Goal: Transaction & Acquisition: Purchase product/service

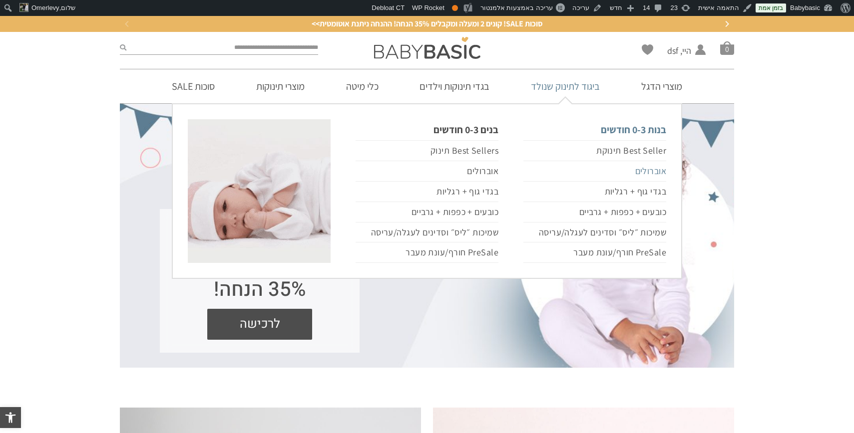
click at [638, 170] on link "אוברולים" at bounding box center [594, 171] width 143 height 20
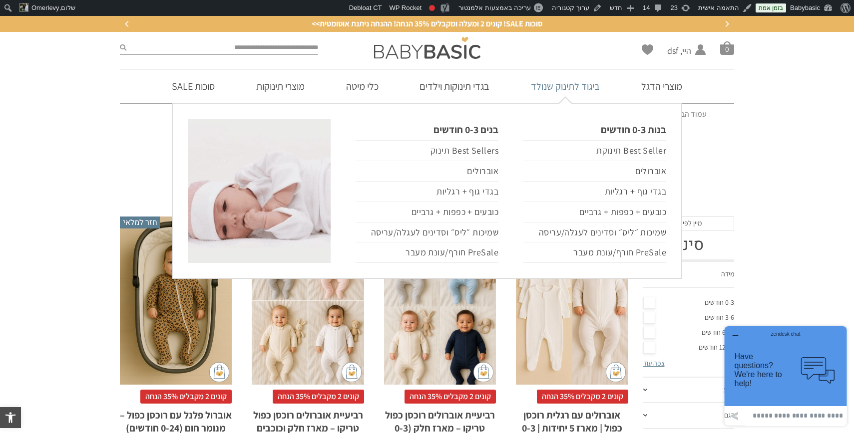
click at [577, 82] on link "ביגוד לתינוק שנולד" at bounding box center [565, 86] width 99 height 34
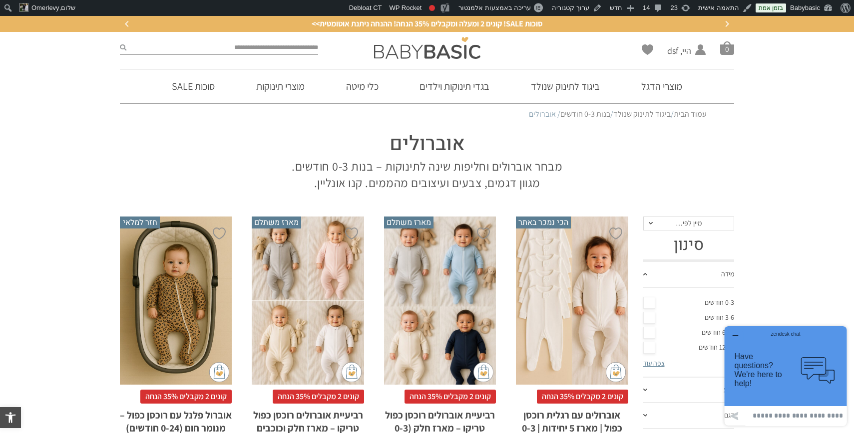
click at [736, 336] on icon "button" at bounding box center [734, 336] width 5 height 0
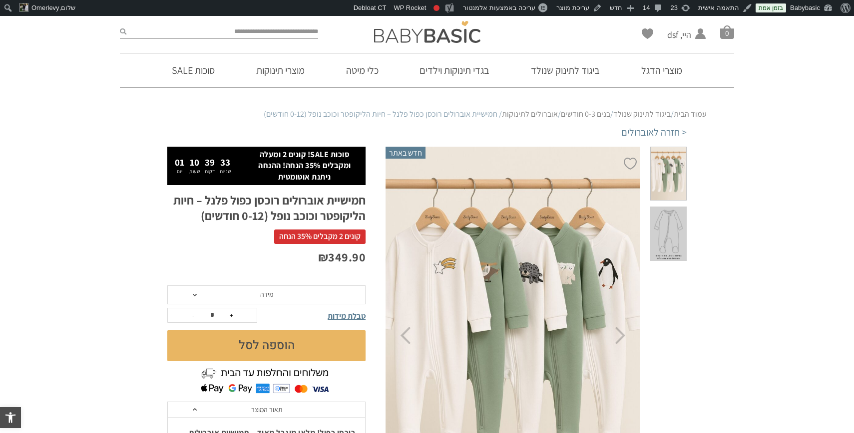
scroll to position [27, 0]
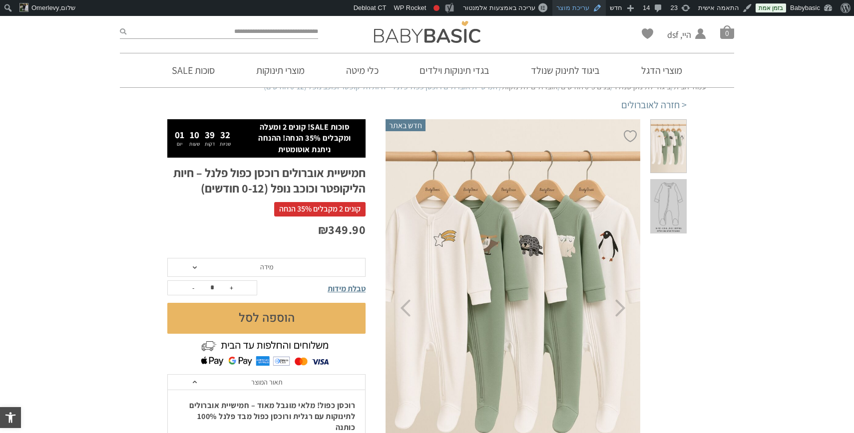
click at [582, 6] on link "עריכת מוצר" at bounding box center [578, 8] width 53 height 16
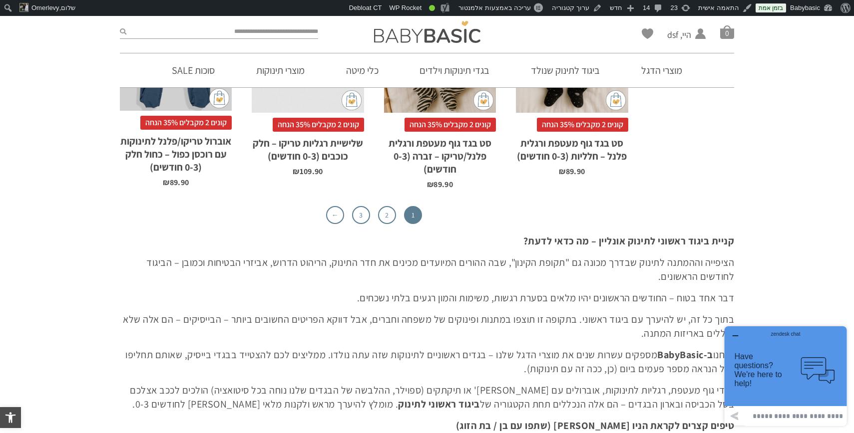
scroll to position [3266, 0]
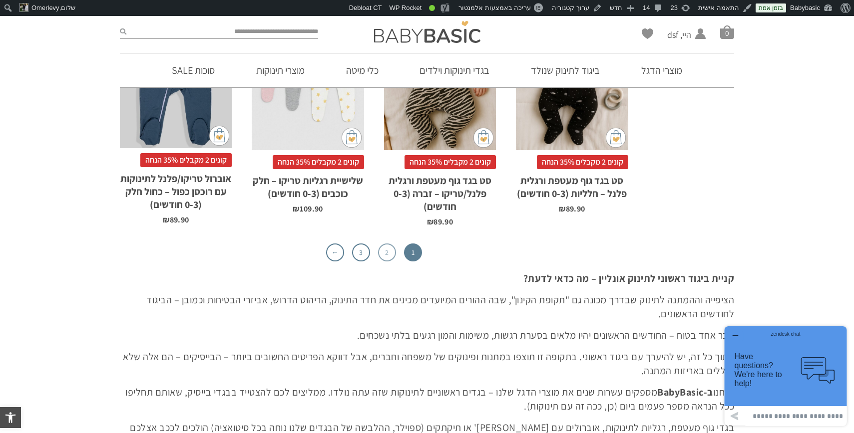
click at [388, 244] on link "2" at bounding box center [387, 253] width 18 height 18
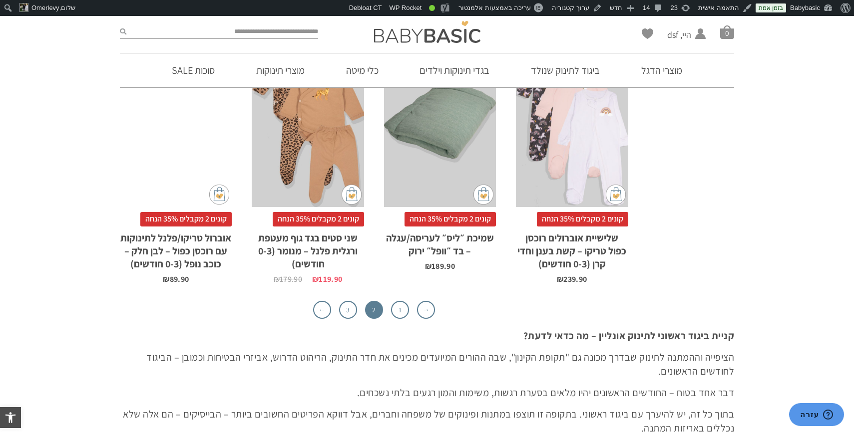
scroll to position [3129, 0]
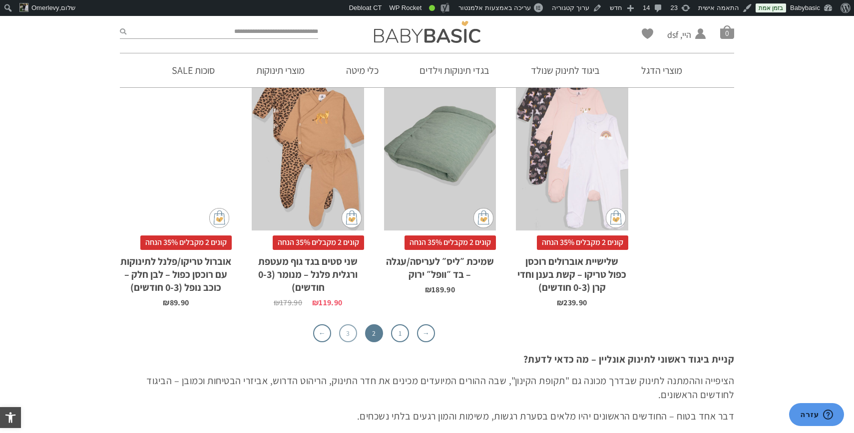
click at [346, 325] on link "3" at bounding box center [348, 334] width 18 height 18
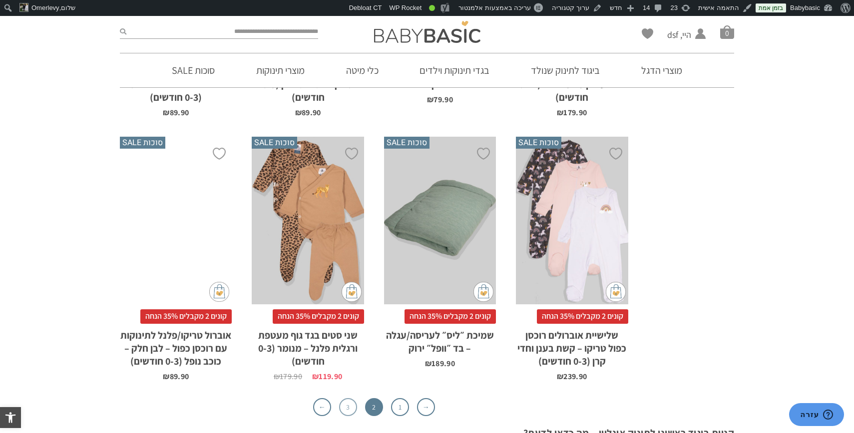
scroll to position [3027, 0]
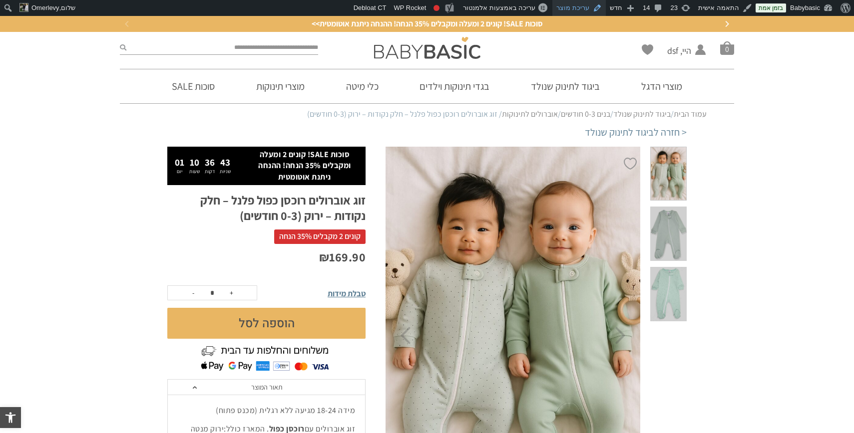
click at [580, 7] on link "עריכת מוצר" at bounding box center [578, 8] width 53 height 16
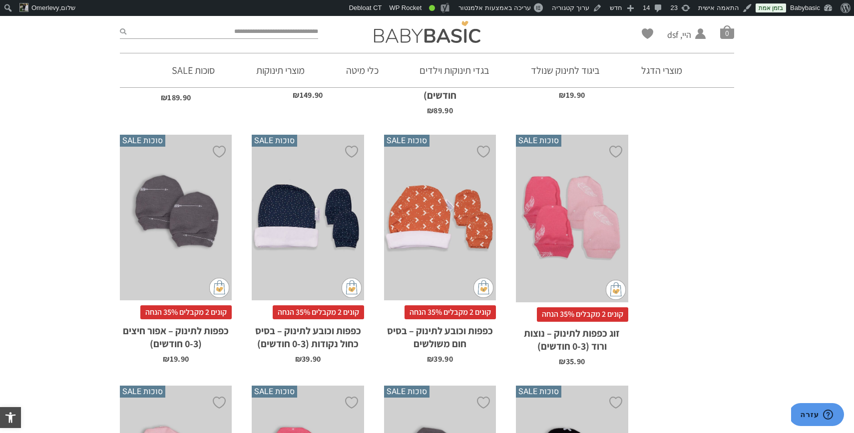
scroll to position [2039, 0]
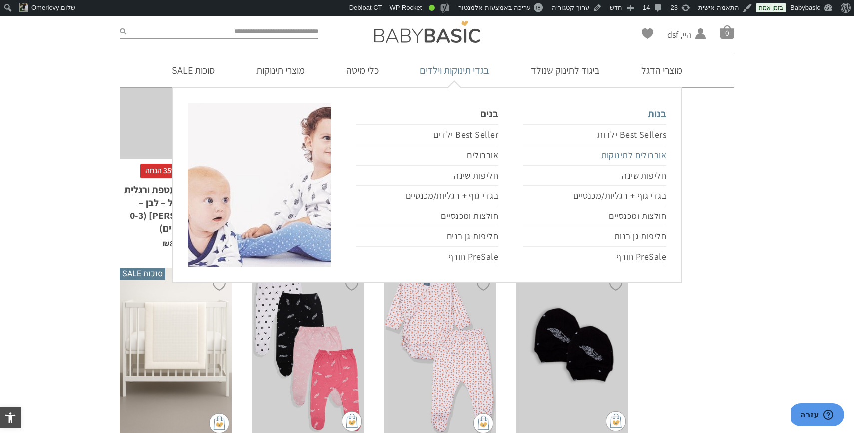
click at [635, 152] on link "אוברולים לתינוקות" at bounding box center [594, 155] width 143 height 20
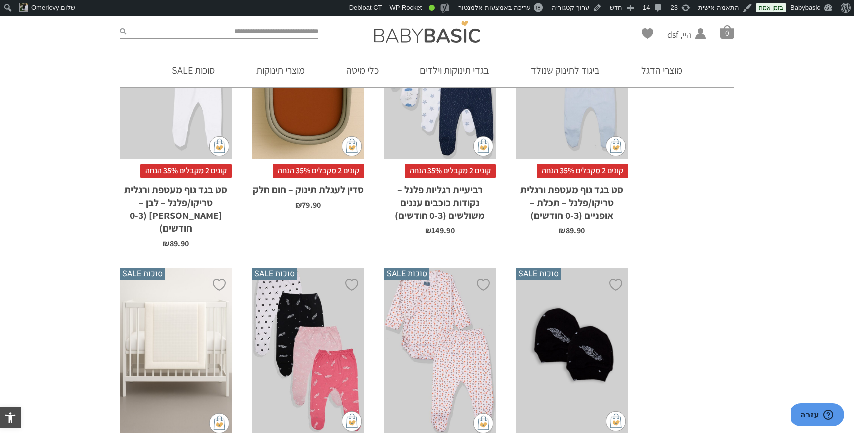
scroll to position [1998, 0]
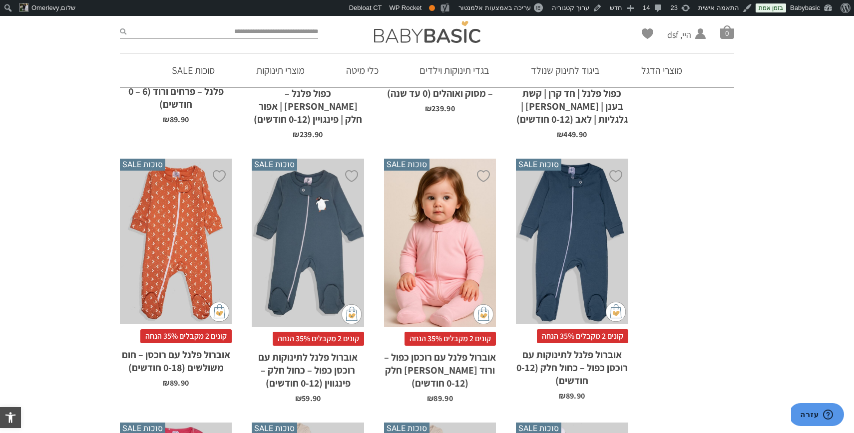
scroll to position [421, 0]
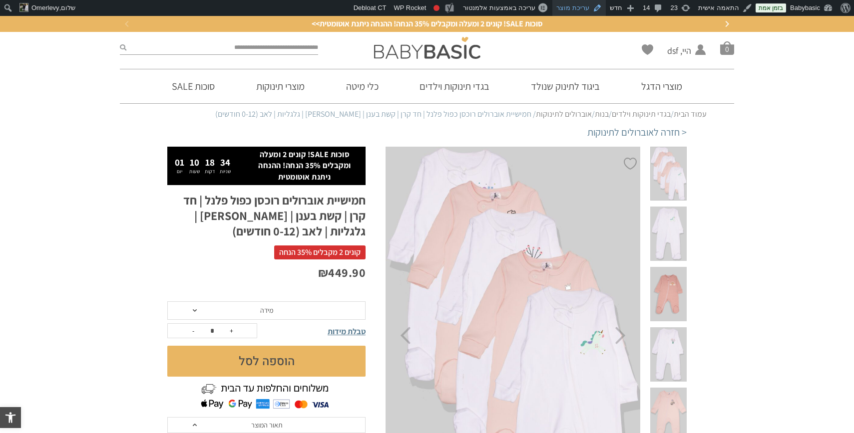
click at [586, 9] on link "עריכת מוצר" at bounding box center [578, 8] width 53 height 16
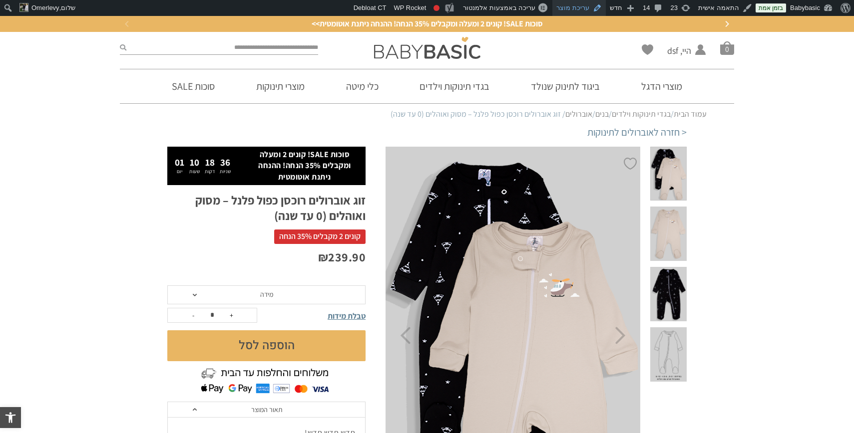
click at [581, 9] on link "עריכת מוצר" at bounding box center [578, 8] width 53 height 16
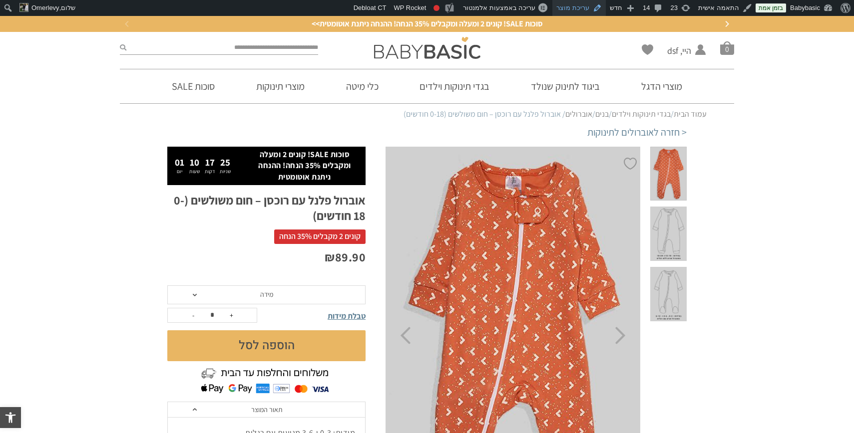
click at [589, 9] on link "עריכת מוצר" at bounding box center [578, 8] width 53 height 16
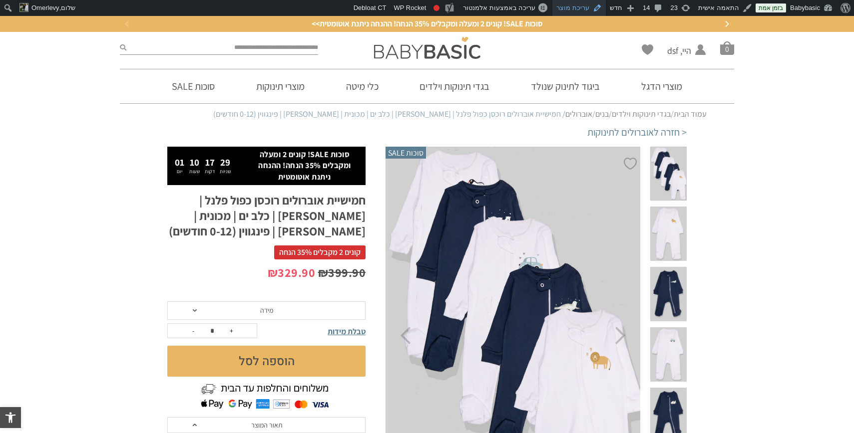
click at [586, 7] on link "עריכת מוצר" at bounding box center [578, 8] width 53 height 16
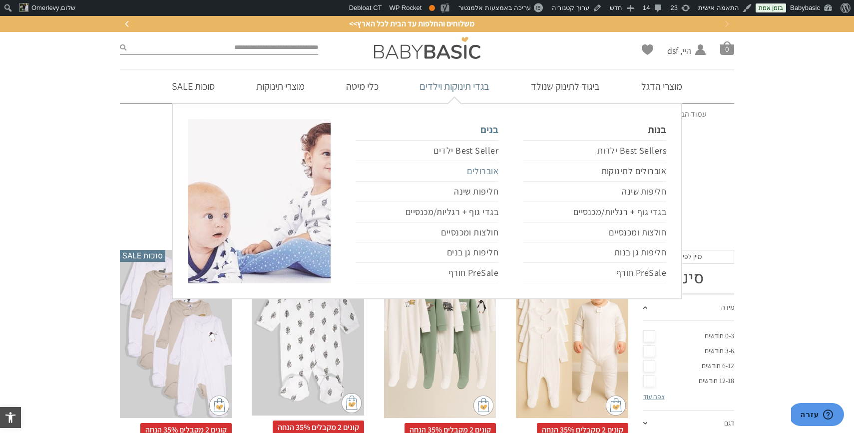
click at [490, 171] on link "אוברולים" at bounding box center [426, 171] width 143 height 20
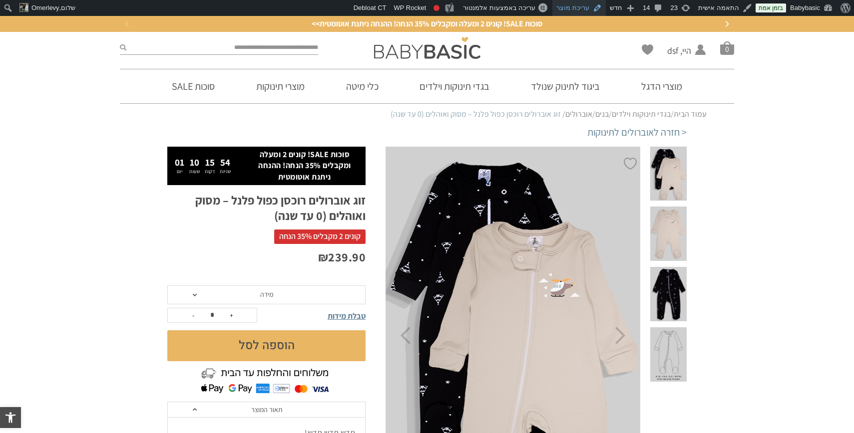
click at [589, 7] on link "עריכת מוצר" at bounding box center [578, 8] width 53 height 16
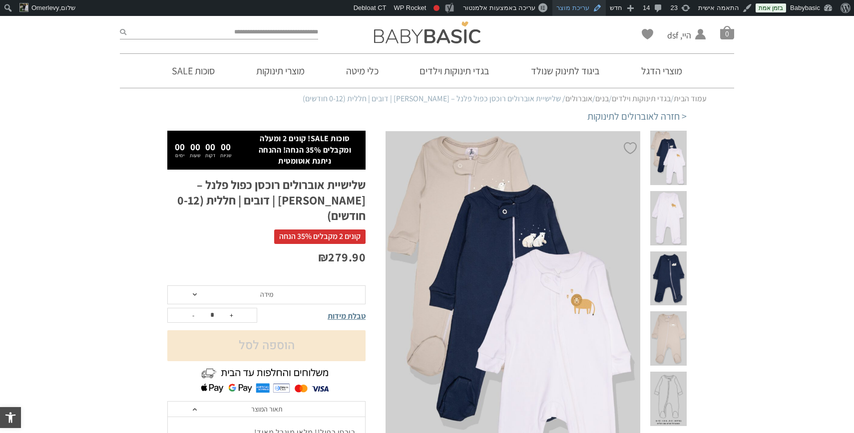
click at [581, 15] on link "עריכת מוצר" at bounding box center [578, 8] width 53 height 16
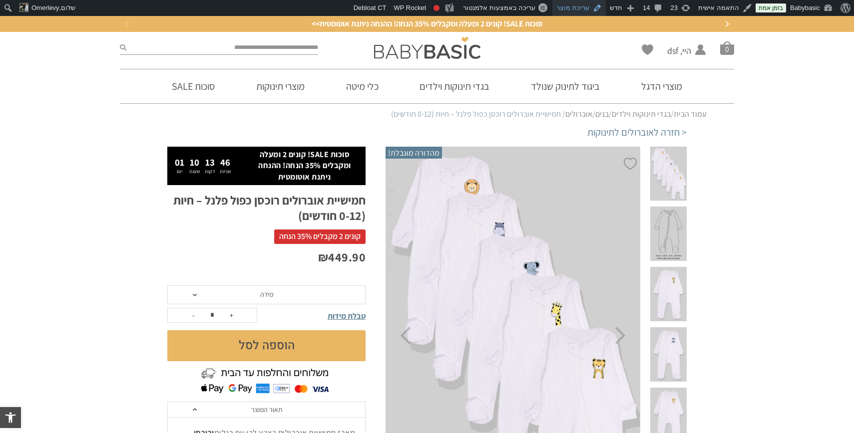
click at [585, 7] on link "עריכת מוצר" at bounding box center [578, 8] width 53 height 16
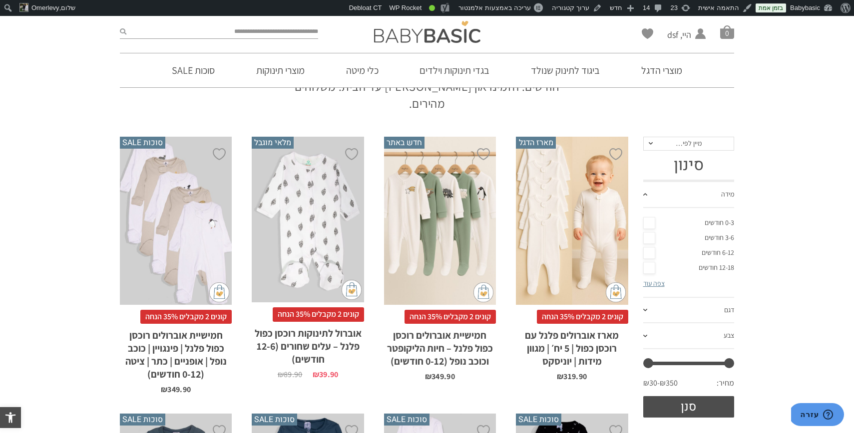
scroll to position [101, 0]
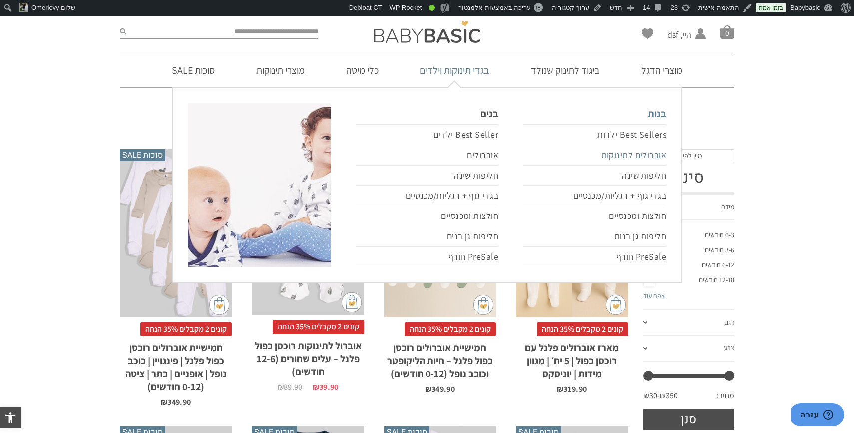
click at [605, 151] on link "אוברולים לתינוקות" at bounding box center [594, 155] width 143 height 20
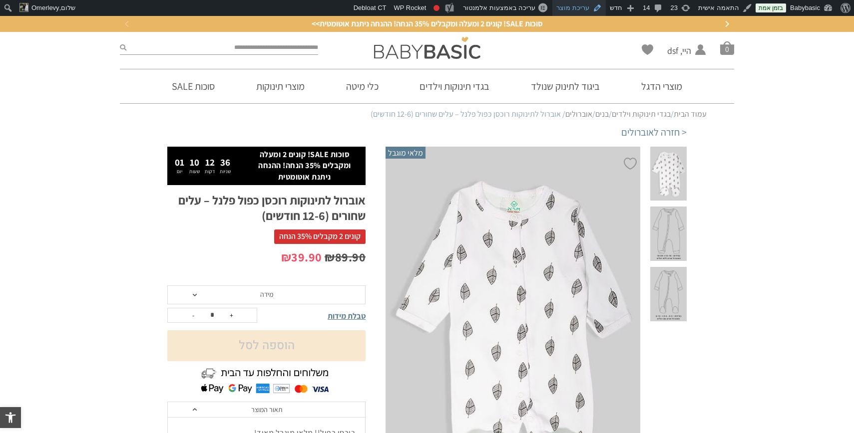
click at [585, 7] on link "עריכת מוצר" at bounding box center [578, 8] width 53 height 16
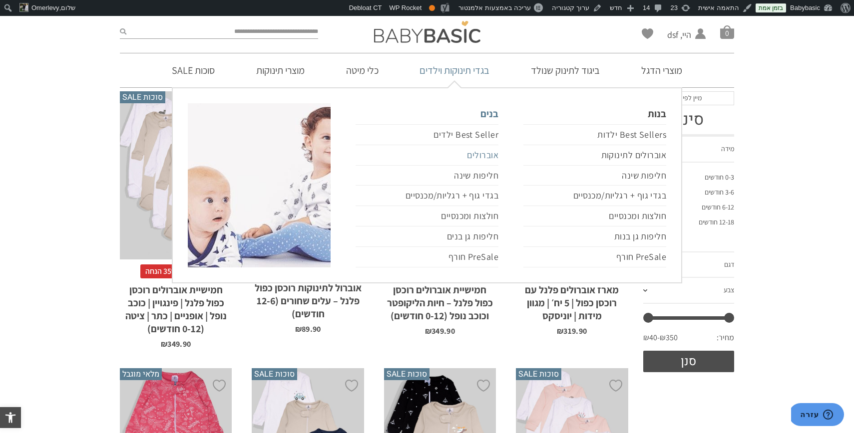
click at [471, 155] on link "אוברולים" at bounding box center [426, 155] width 143 height 20
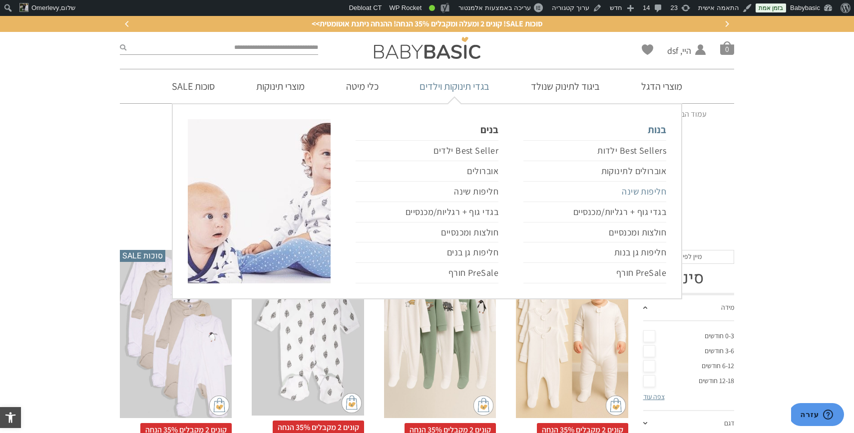
click at [637, 191] on link "חליפות שינה" at bounding box center [594, 192] width 143 height 20
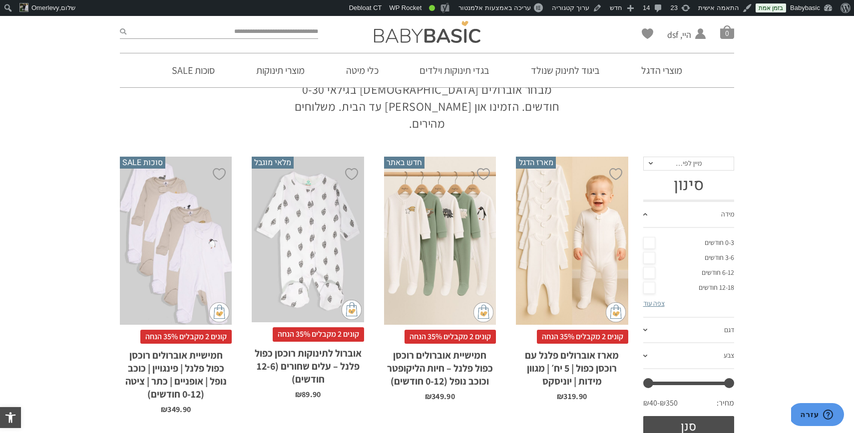
scroll to position [95, 0]
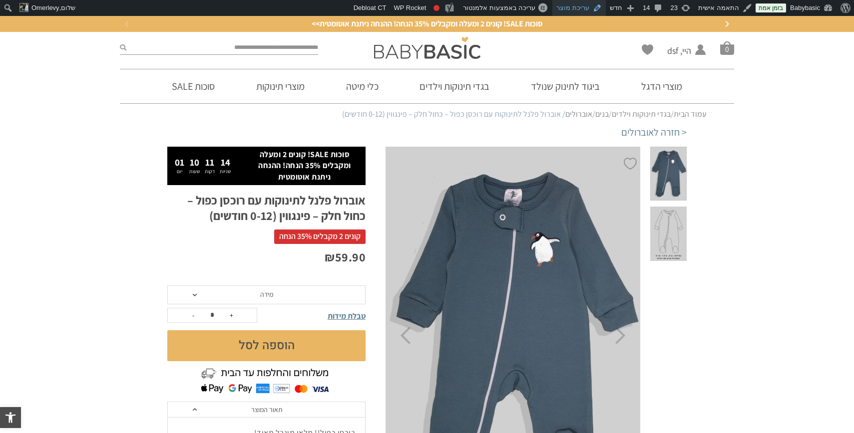
click at [585, 9] on link "עריכת מוצר" at bounding box center [578, 8] width 53 height 16
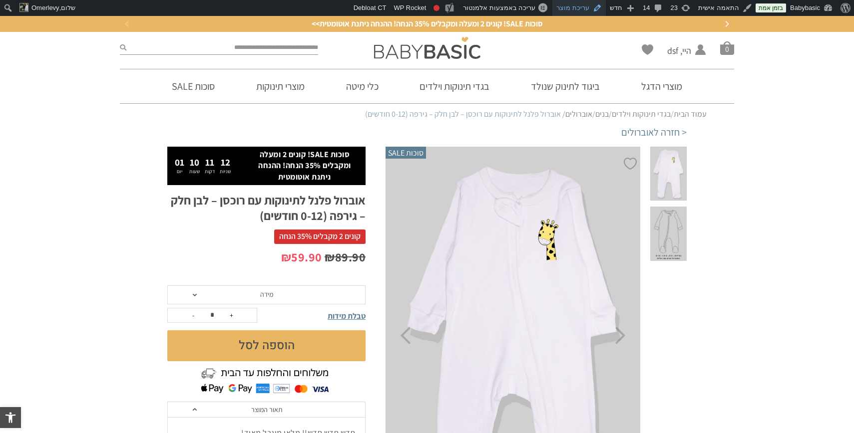
click at [595, 6] on link "עריכת מוצר" at bounding box center [578, 8] width 53 height 16
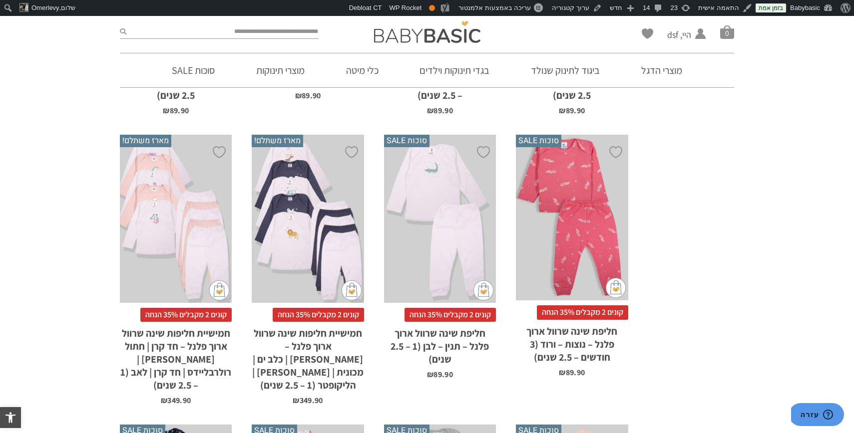
scroll to position [650, 0]
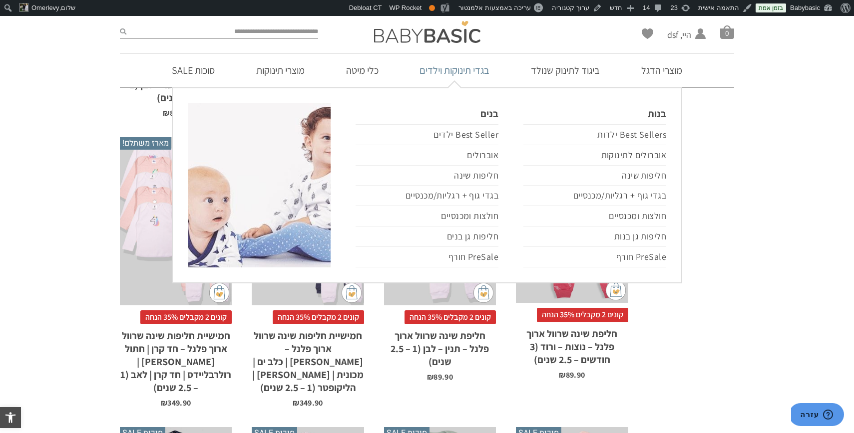
click at [475, 67] on link "בגדי תינוקות וילדים" at bounding box center [454, 70] width 100 height 34
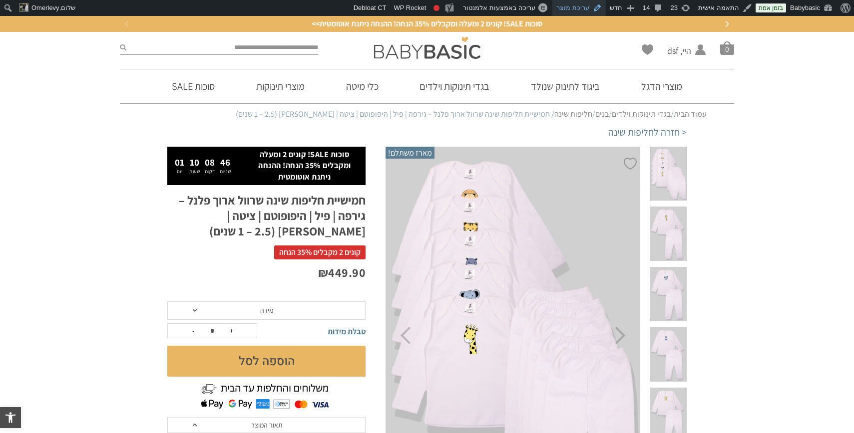
click at [587, 9] on link "עריכת מוצר" at bounding box center [578, 8] width 53 height 16
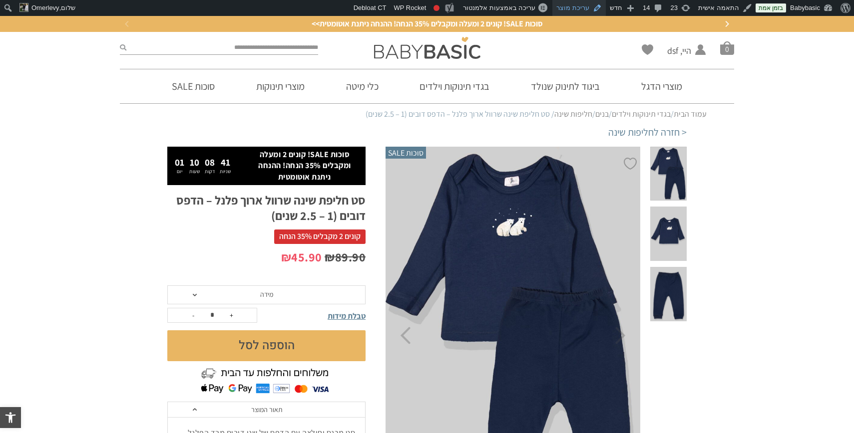
click at [585, 5] on link "עריכת מוצר" at bounding box center [578, 8] width 53 height 16
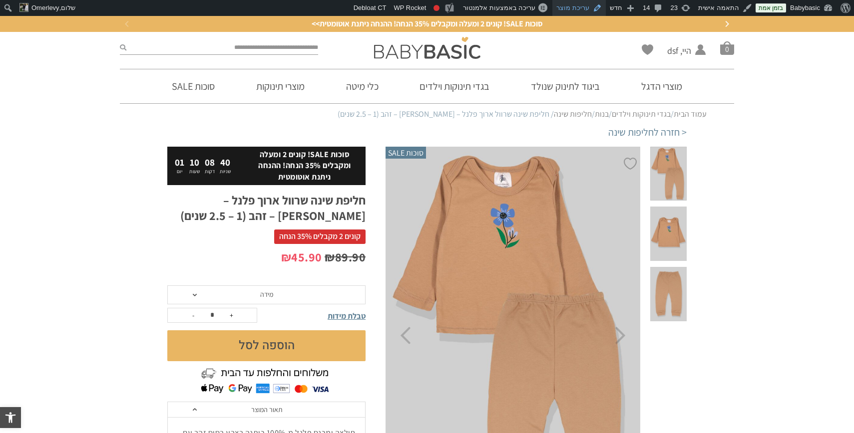
click at [581, 5] on link "עריכת מוצר" at bounding box center [578, 8] width 53 height 16
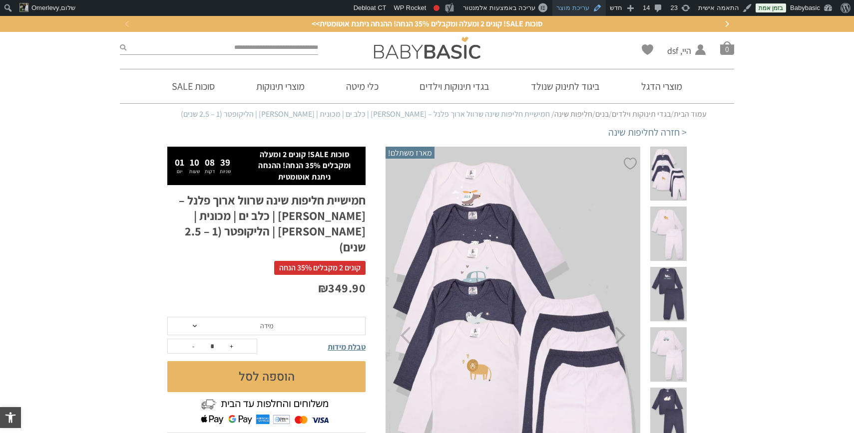
click at [583, 6] on link "עריכת מוצר" at bounding box center [578, 8] width 53 height 16
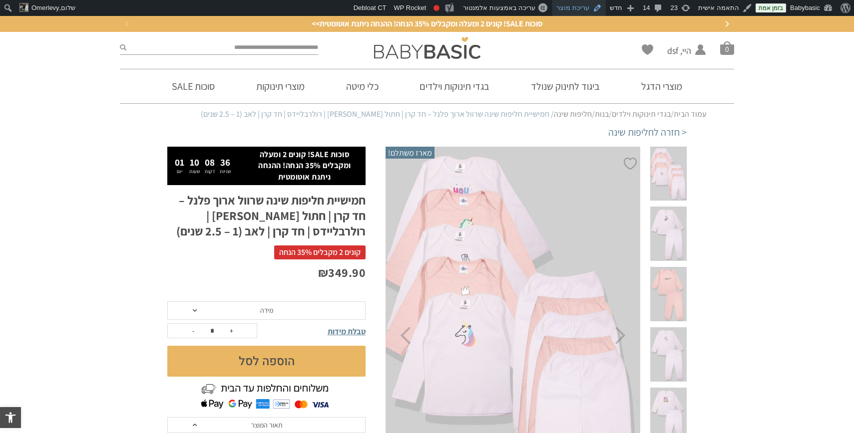
click at [582, 7] on link "עריכת מוצר" at bounding box center [578, 8] width 53 height 16
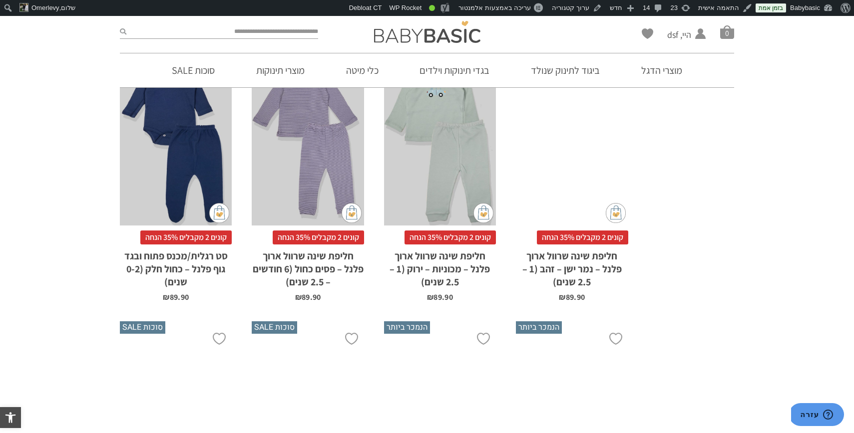
scroll to position [1675, 0]
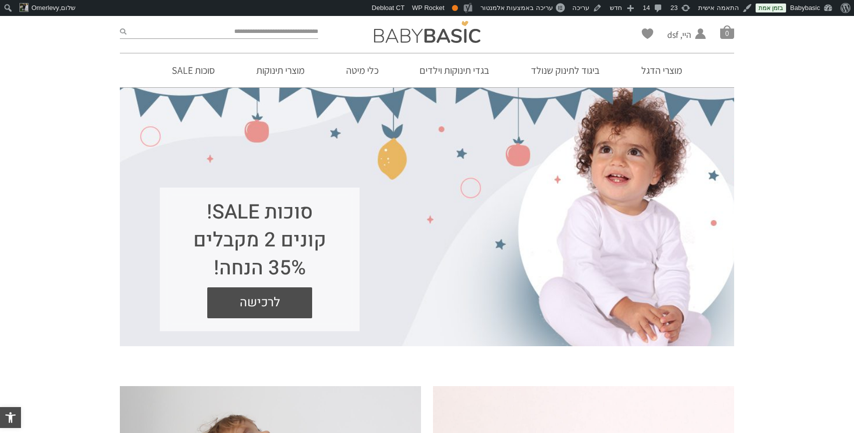
scroll to position [8, 0]
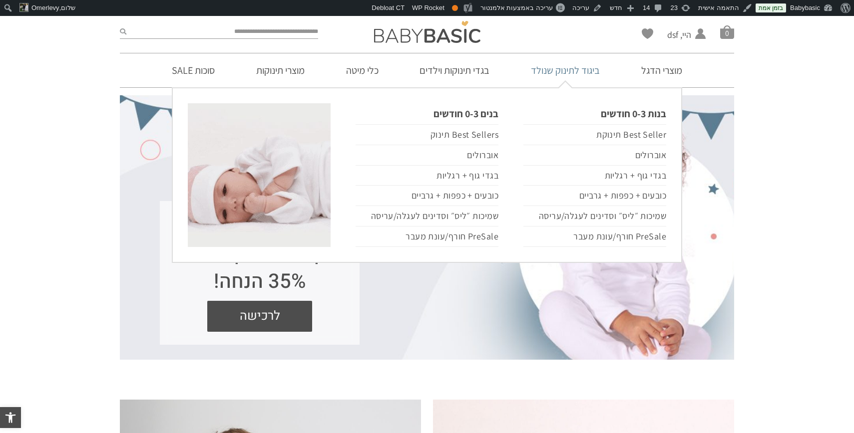
click at [583, 72] on link "ביגוד לתינוק שנולד" at bounding box center [565, 70] width 99 height 34
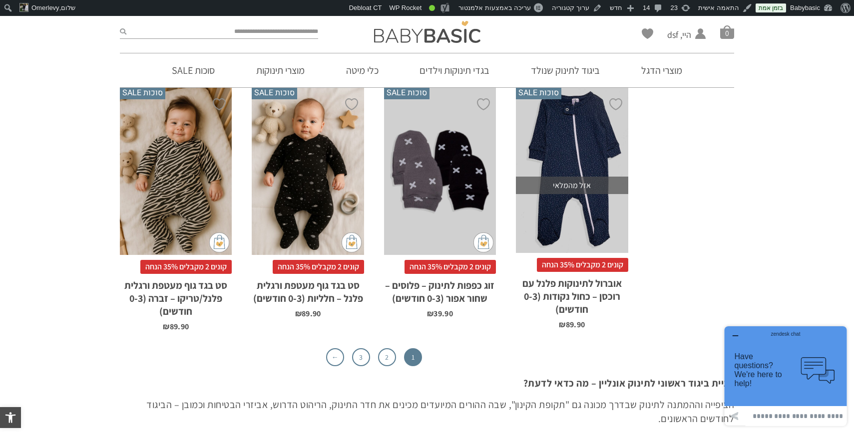
scroll to position [3142, 0]
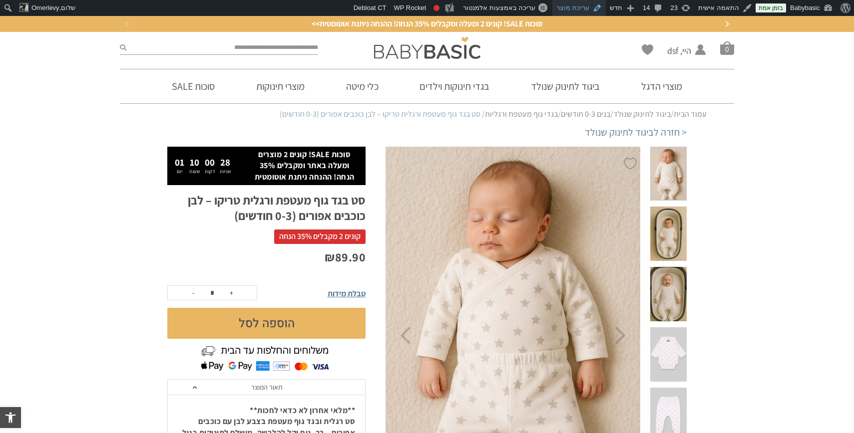
click at [586, 5] on link "עריכת מוצר" at bounding box center [578, 8] width 53 height 16
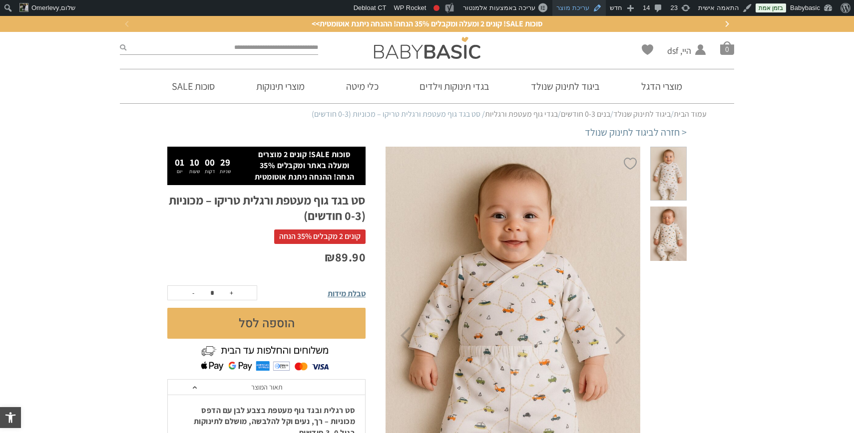
click at [579, 4] on link "עריכת מוצר" at bounding box center [578, 8] width 53 height 16
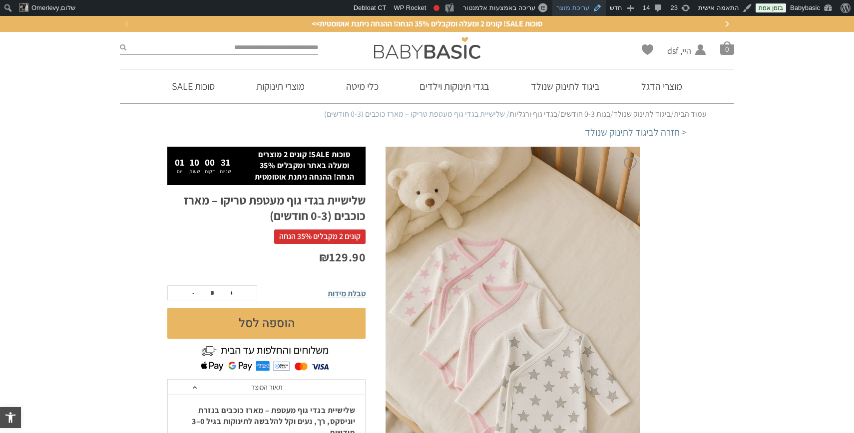
click at [582, 8] on link "עריכת מוצר" at bounding box center [578, 8] width 53 height 16
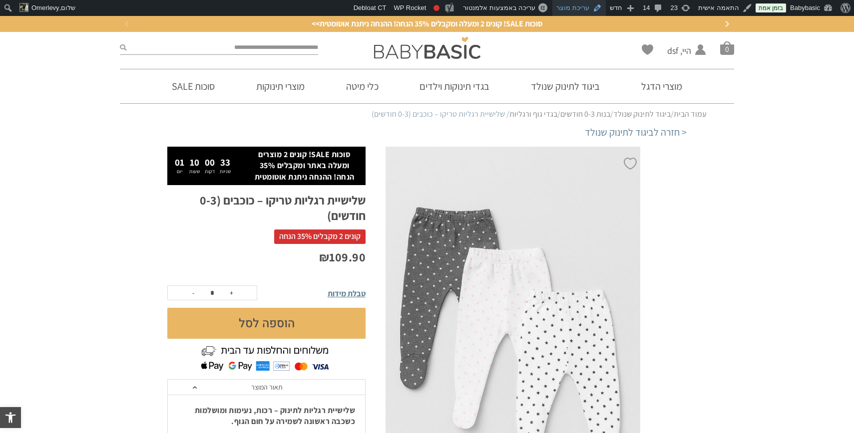
click at [594, 9] on link "עריכת מוצר" at bounding box center [578, 8] width 53 height 16
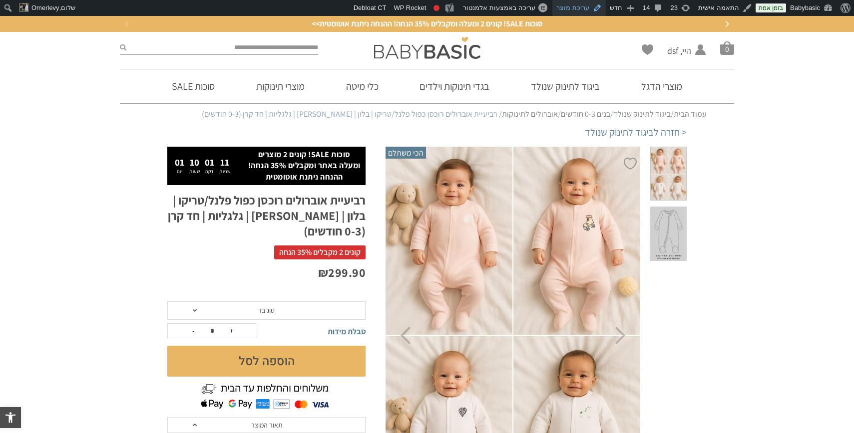
click at [579, 9] on link "עריכת מוצר" at bounding box center [578, 8] width 53 height 16
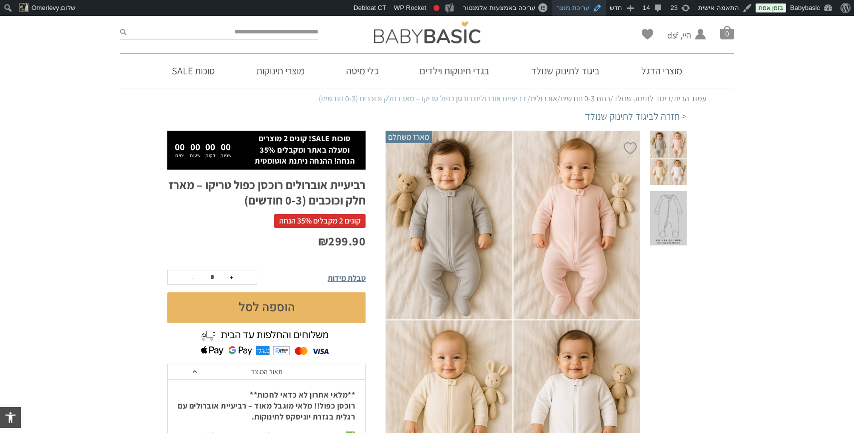
click at [582, 7] on link "עריכת מוצר" at bounding box center [578, 8] width 53 height 16
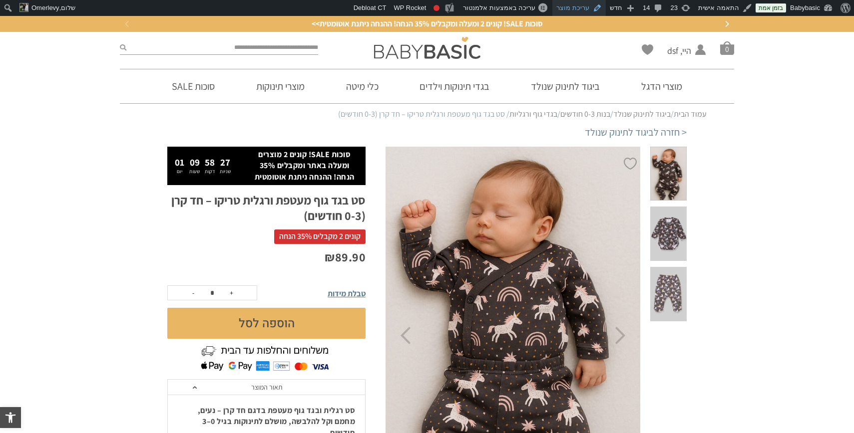
click at [589, 6] on link "עריכת מוצר" at bounding box center [578, 8] width 53 height 16
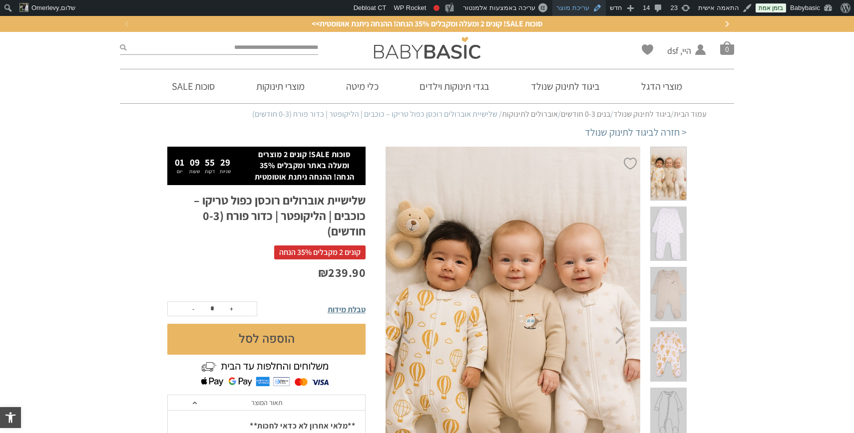
click at [571, 10] on link "עריכת מוצר" at bounding box center [578, 8] width 53 height 16
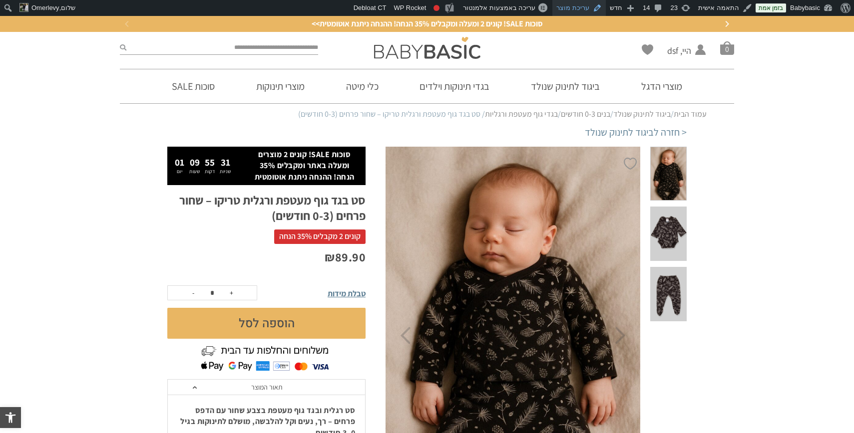
click at [584, 8] on link "עריכת מוצר" at bounding box center [578, 8] width 53 height 16
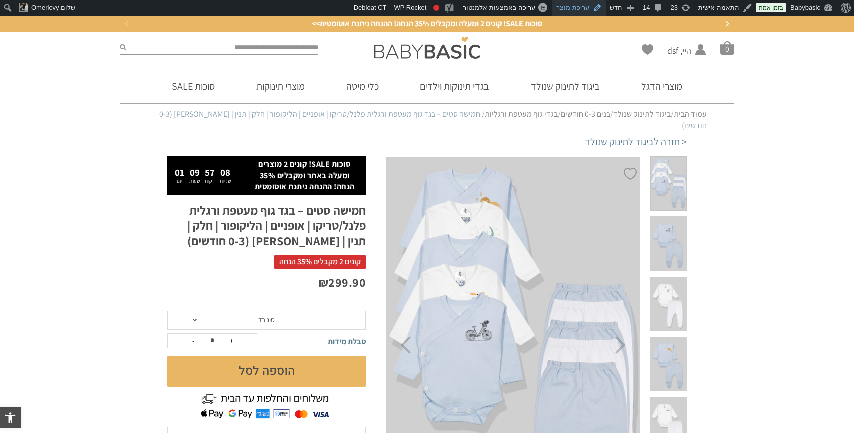
click at [575, 8] on link "עריכת מוצר" at bounding box center [578, 8] width 53 height 16
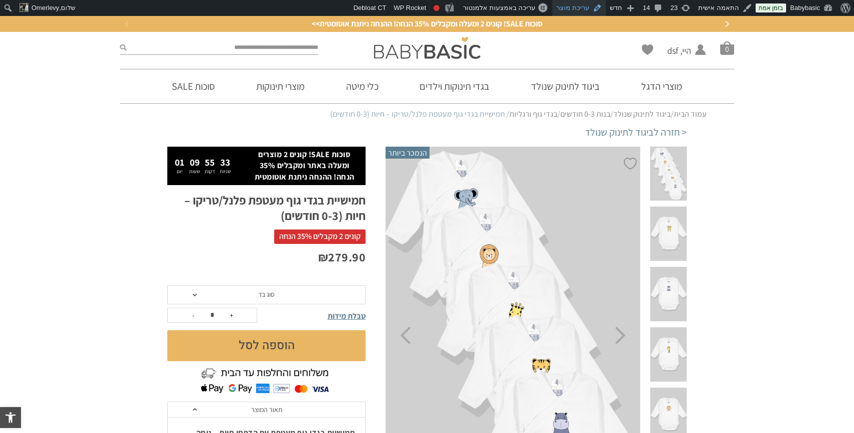
click at [588, 5] on link "עריכת מוצר" at bounding box center [578, 8] width 53 height 16
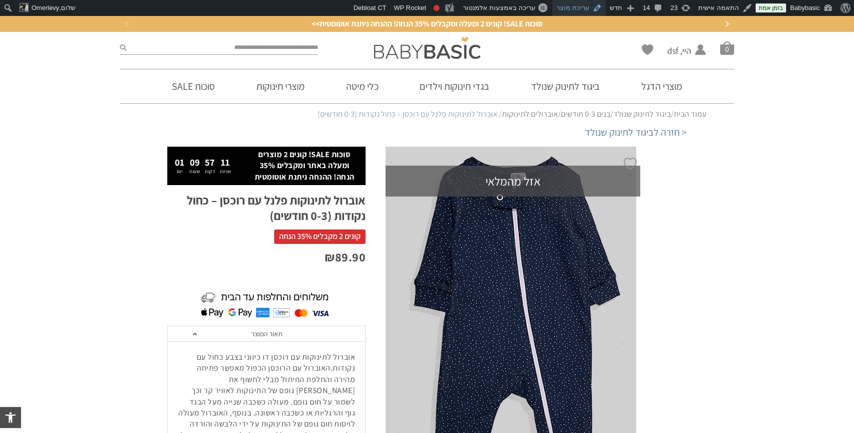
click at [582, 9] on link "עריכת מוצר" at bounding box center [578, 8] width 53 height 16
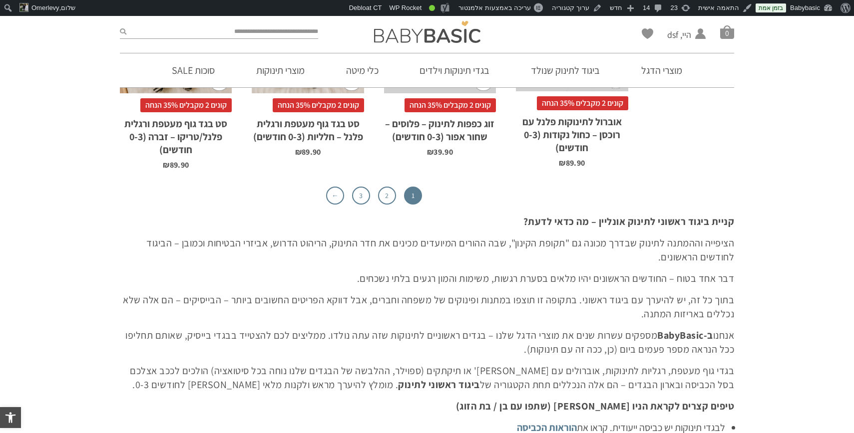
scroll to position [3356, 0]
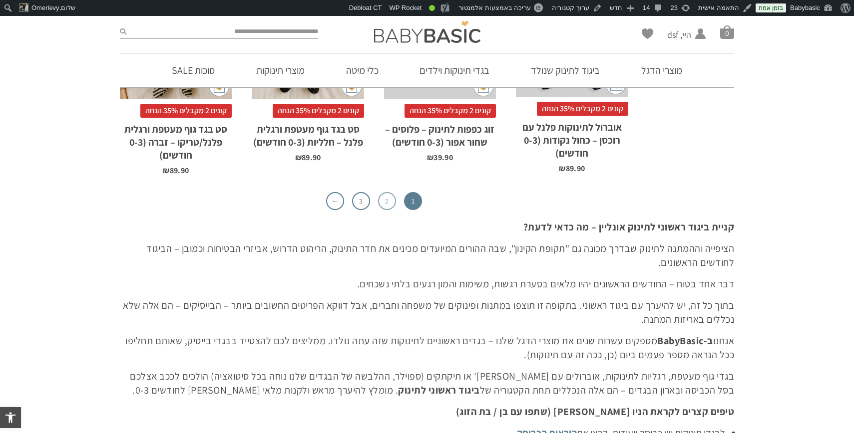
click at [392, 192] on link "2" at bounding box center [387, 201] width 18 height 18
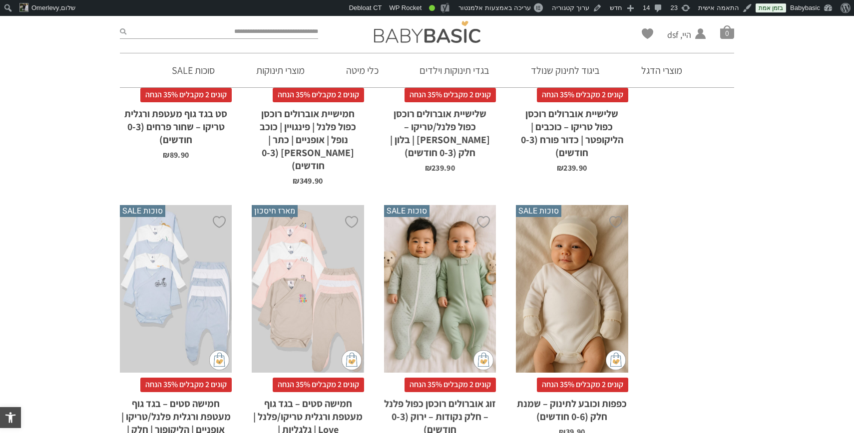
scroll to position [1598, 0]
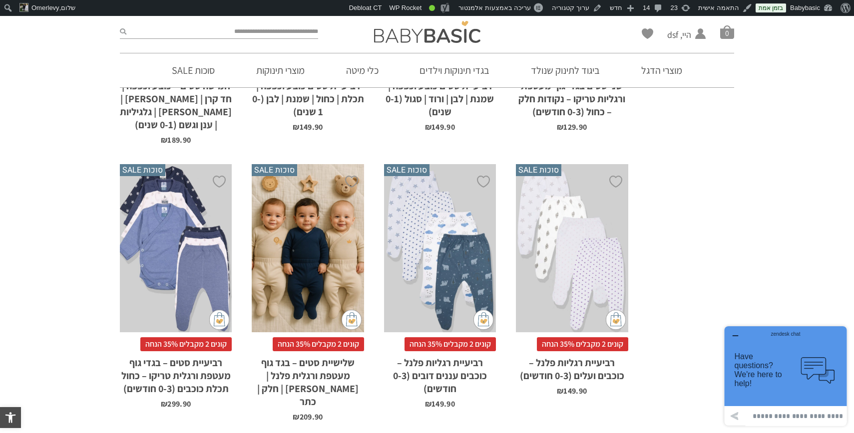
scroll to position [2480, 0]
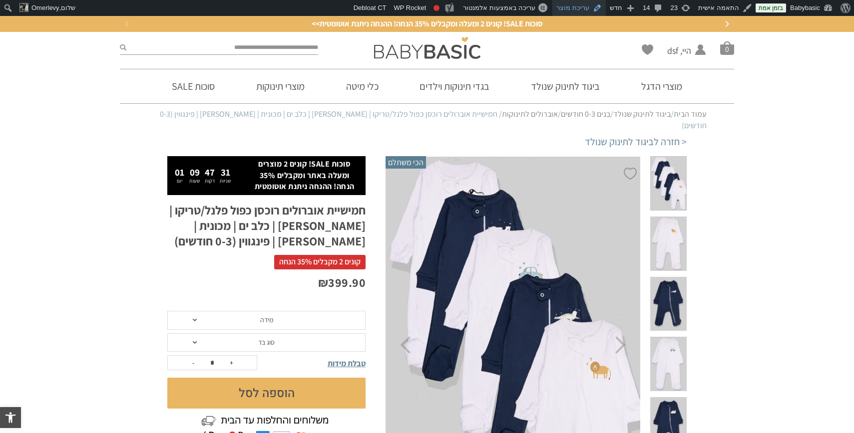
click at [585, 9] on link "עריכת מוצר" at bounding box center [578, 8] width 53 height 16
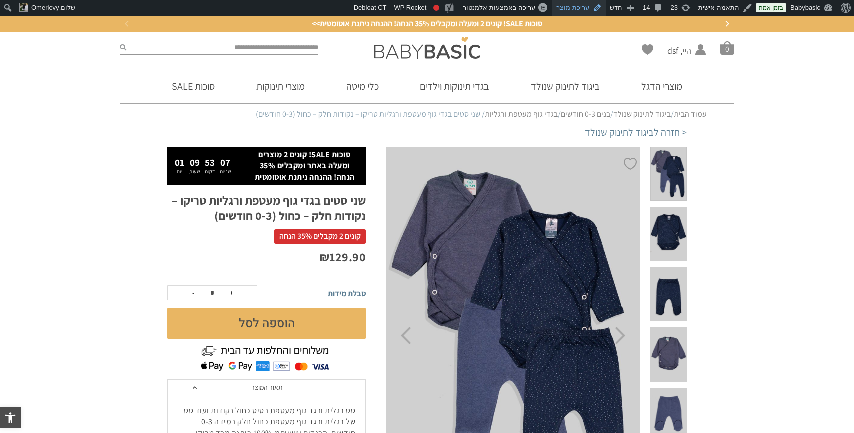
click at [585, 5] on link "עריכת מוצר" at bounding box center [578, 8] width 53 height 16
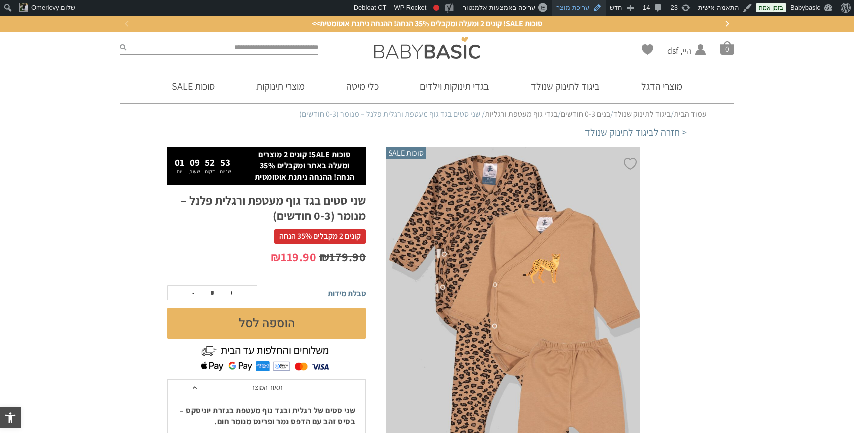
click at [593, 5] on link "עריכת מוצר" at bounding box center [578, 8] width 53 height 16
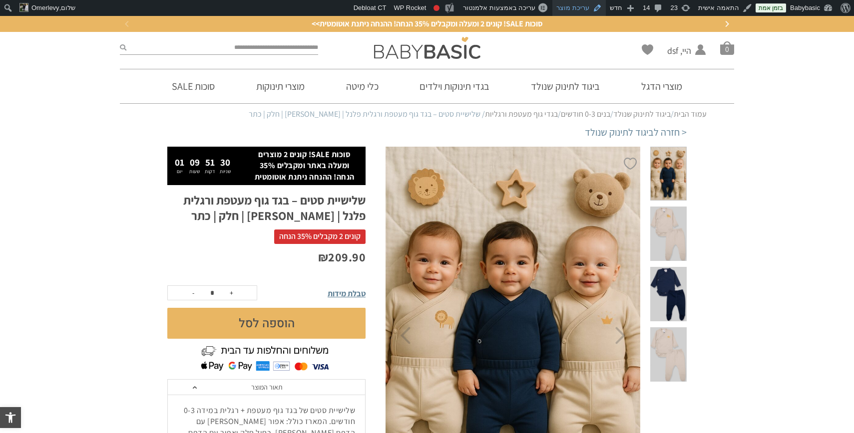
click at [592, 8] on link "עריכת מוצר" at bounding box center [578, 8] width 53 height 16
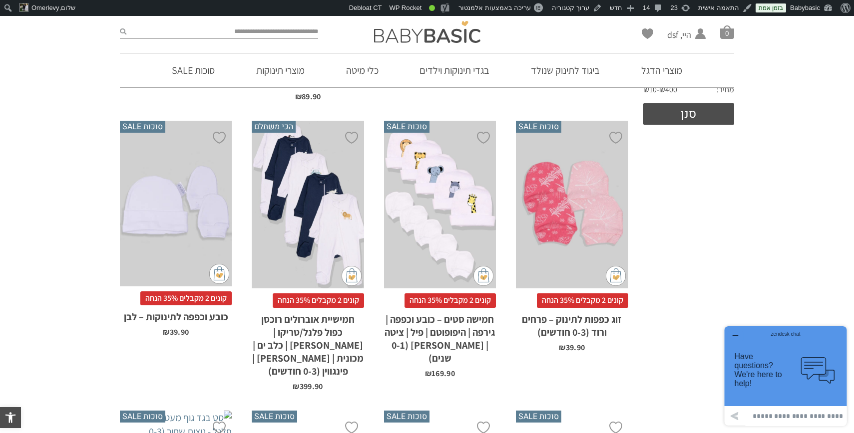
scroll to position [339, 0]
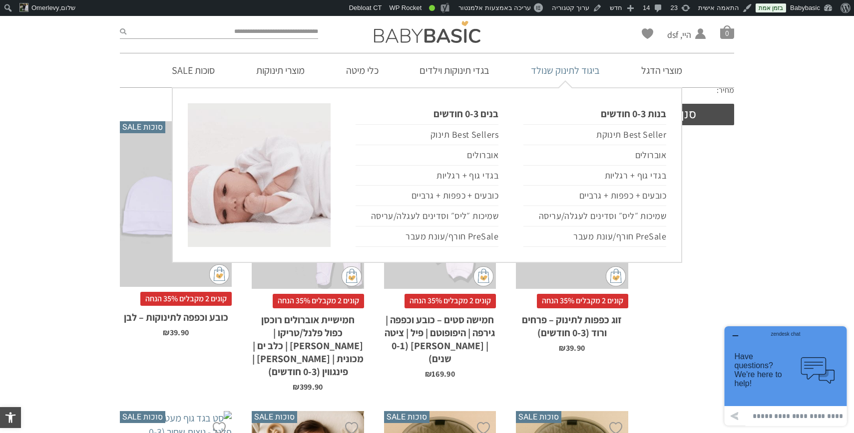
click at [547, 75] on link "ביגוד לתינוק שנולד" at bounding box center [565, 70] width 99 height 34
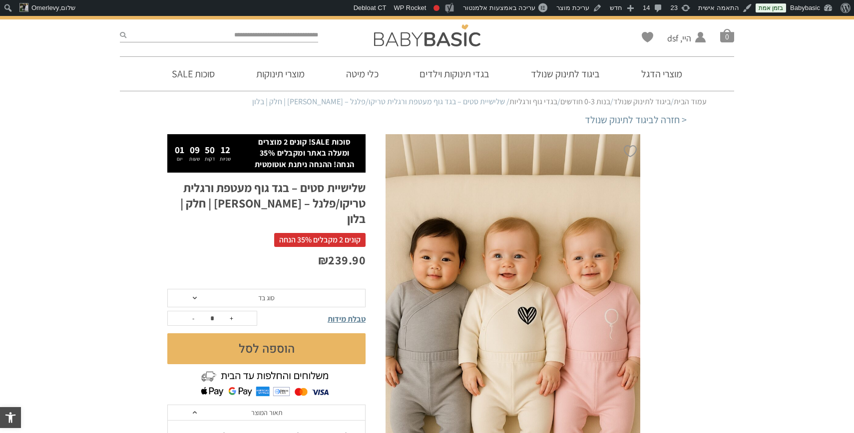
scroll to position [14, 0]
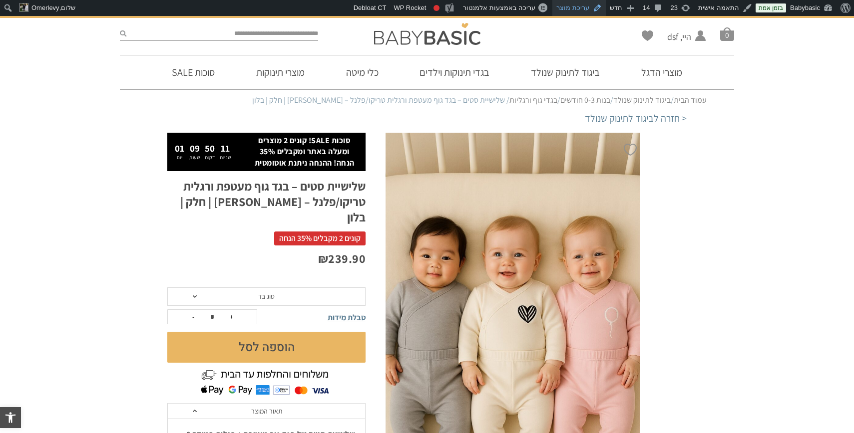
click at [590, 7] on link "עריכת מוצר" at bounding box center [578, 8] width 53 height 16
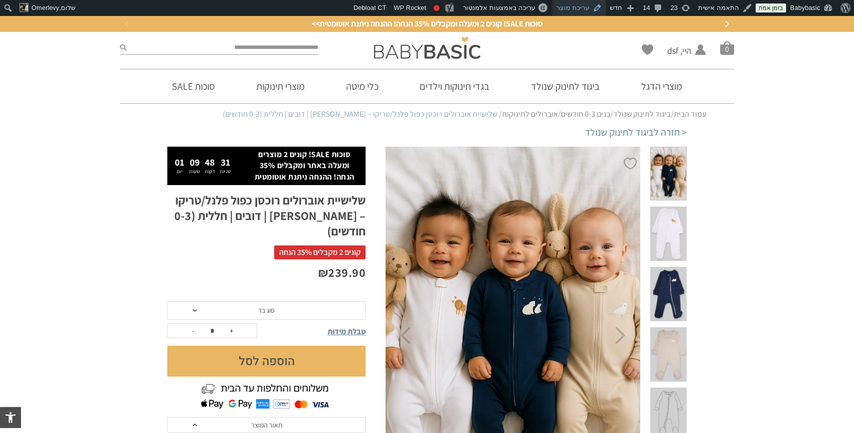
click at [576, 7] on link "עריכת מוצר" at bounding box center [578, 8] width 53 height 16
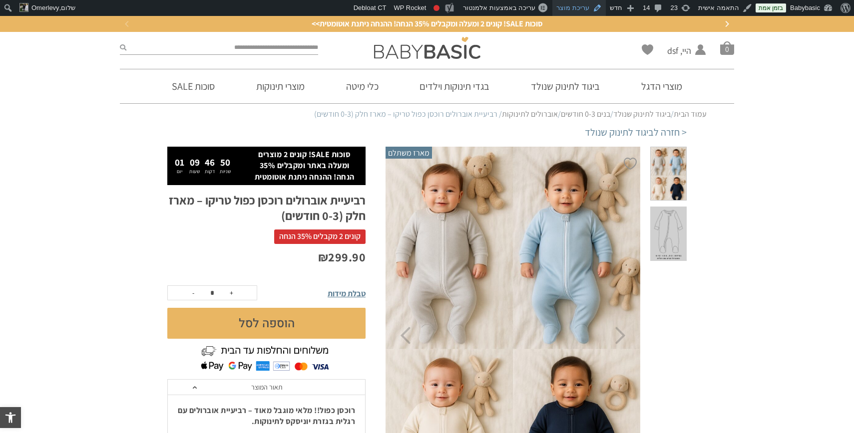
click at [575, 7] on link "עריכת מוצר" at bounding box center [578, 8] width 53 height 16
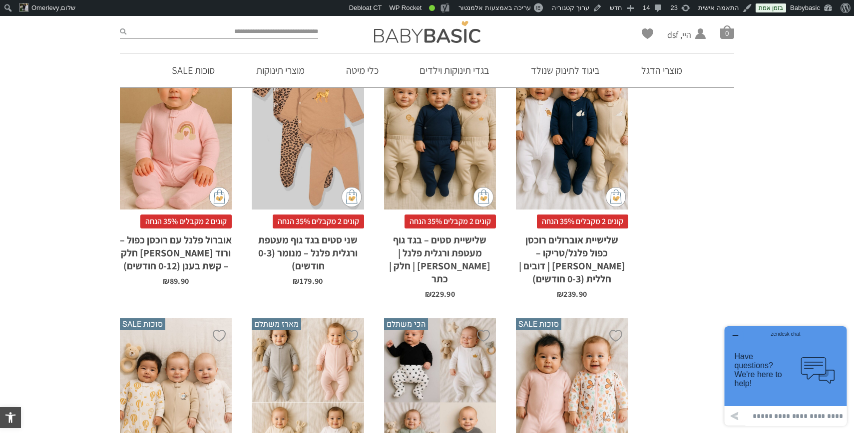
scroll to position [1077, 0]
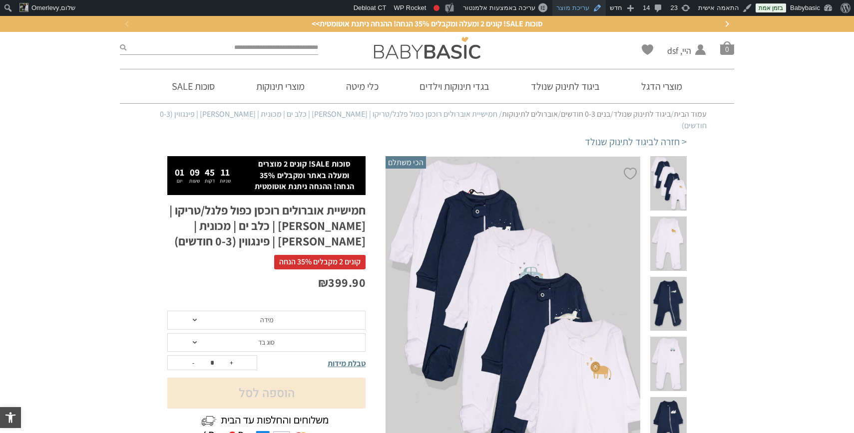
click at [578, 9] on link "עריכת מוצר" at bounding box center [578, 8] width 53 height 16
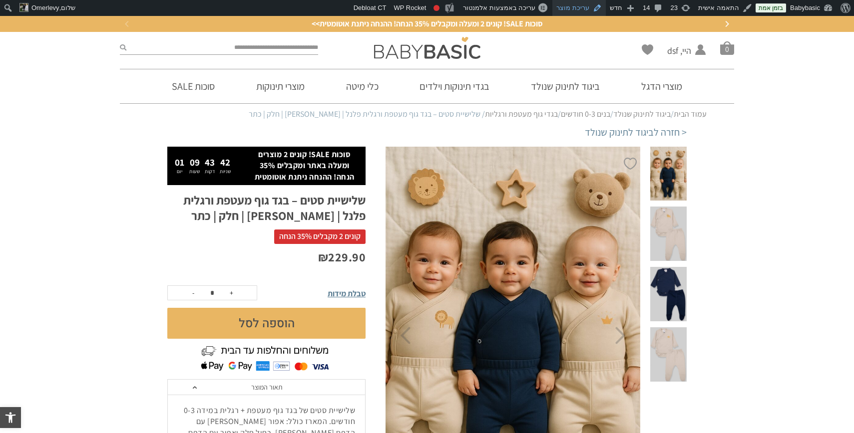
click at [586, 6] on link "עריכת מוצר" at bounding box center [578, 8] width 53 height 16
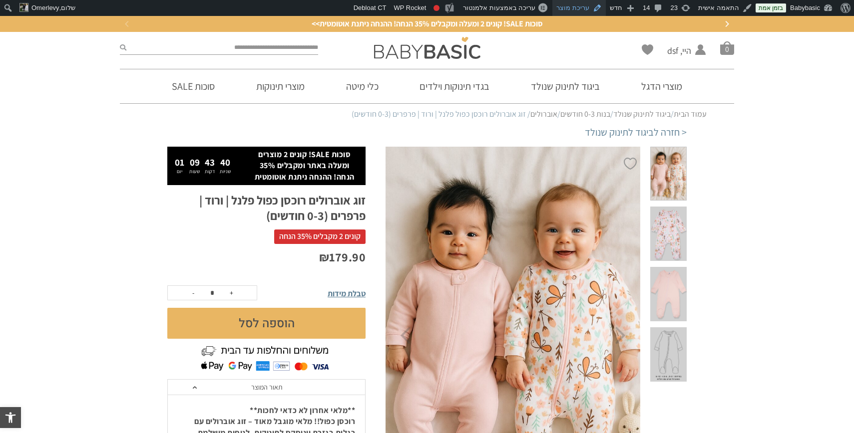
click at [589, 6] on link "עריכת מוצר" at bounding box center [578, 8] width 53 height 16
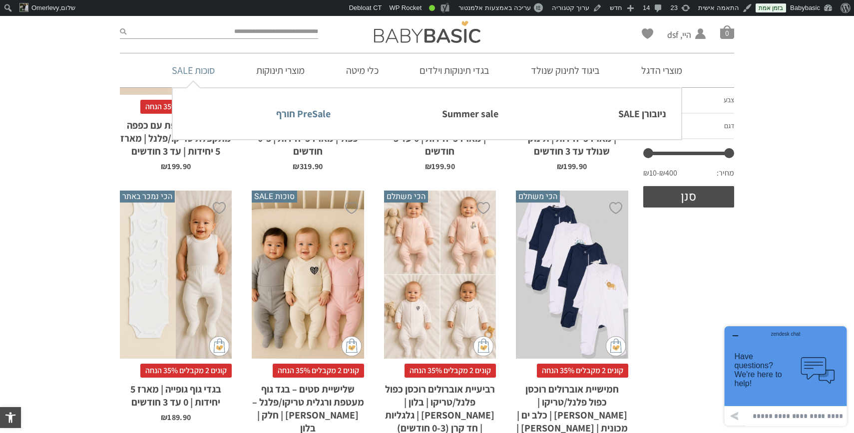
scroll to position [365, 0]
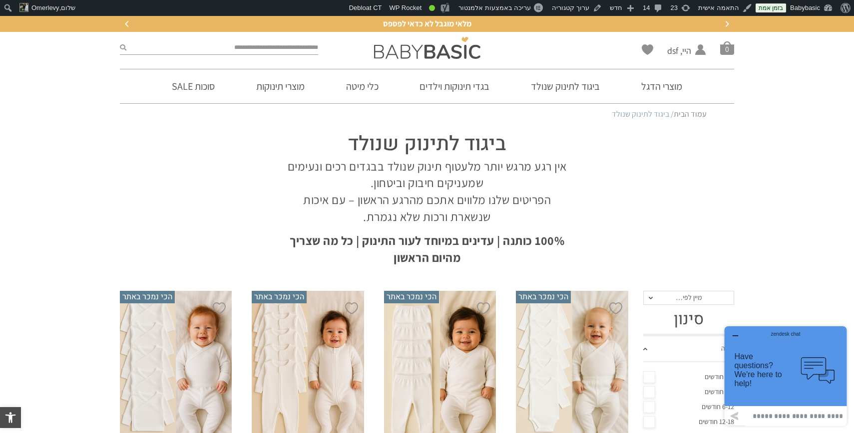
click at [125, 24] on icon "Previous" at bounding box center [127, 24] width 6 height 6
click at [125, 25] on div "סוכות SALE! קונים 2 ומעלה ומקבלים ‎35% הנחה! ההנחה ניתנת אוטומטית>>" at bounding box center [426, 23] width 614 height 11
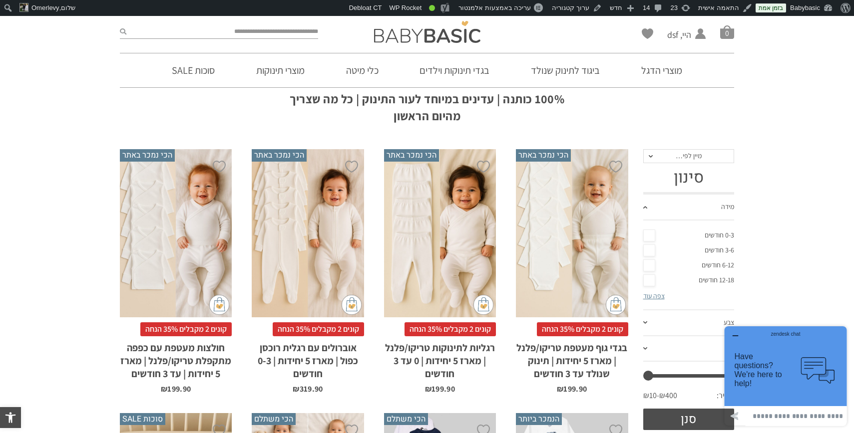
scroll to position [144, 0]
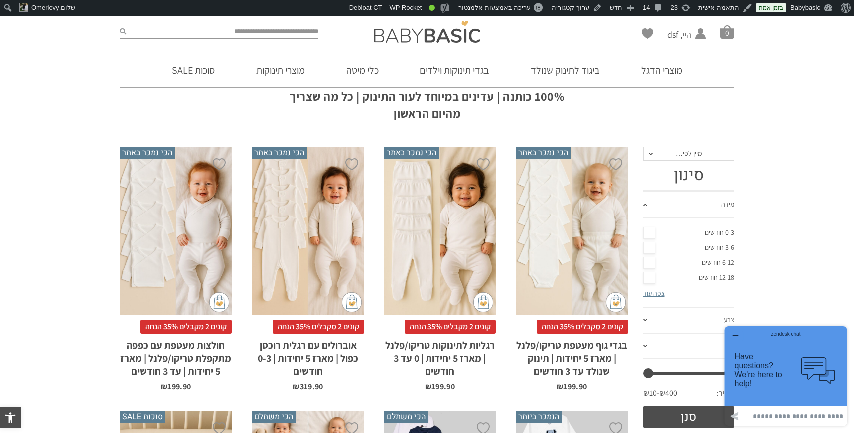
click at [321, 216] on div "x בחירת סוג בד טריקו (עונת מעבר/קיץ) פלנל (חורף)" at bounding box center [308, 231] width 112 height 168
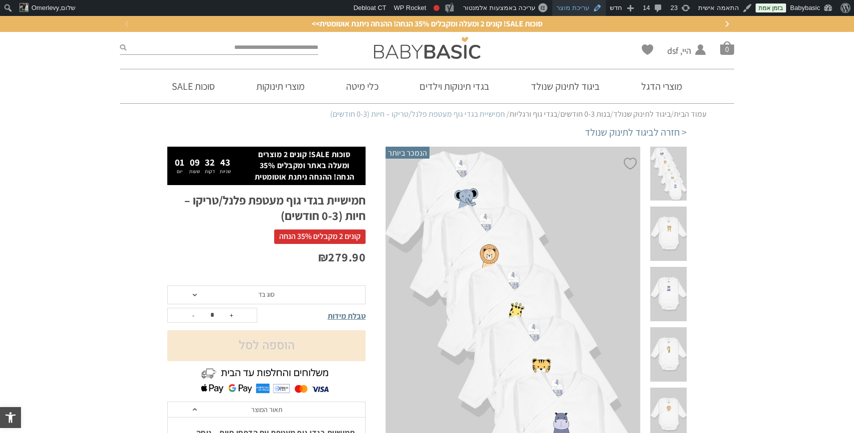
click at [588, 6] on link "עריכת מוצר" at bounding box center [578, 8] width 53 height 16
